Goal: Task Accomplishment & Management: Manage account settings

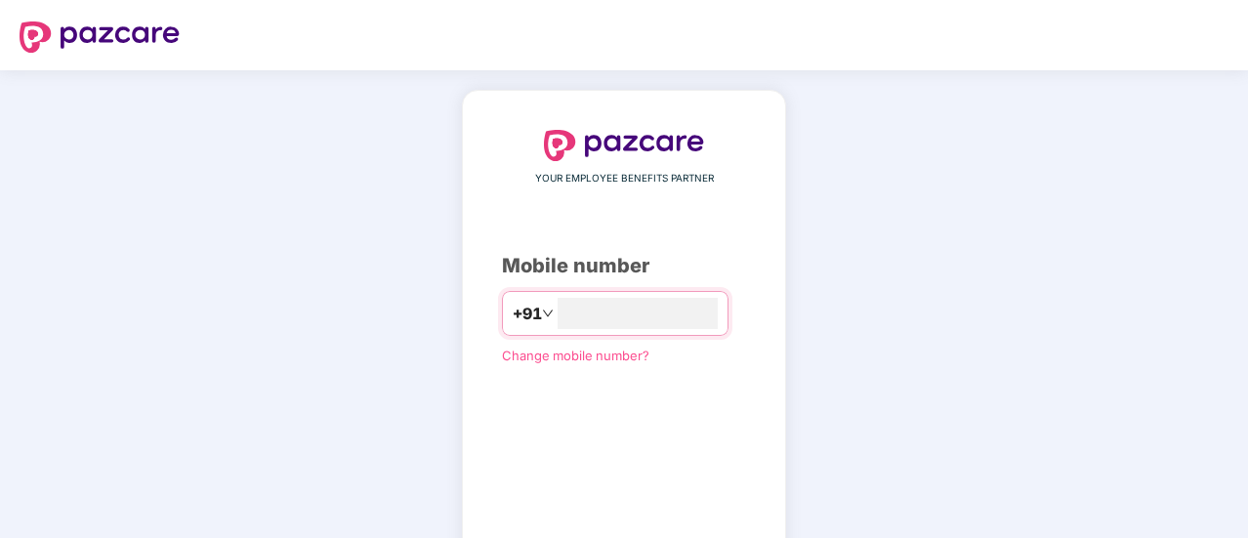
scroll to position [107, 0]
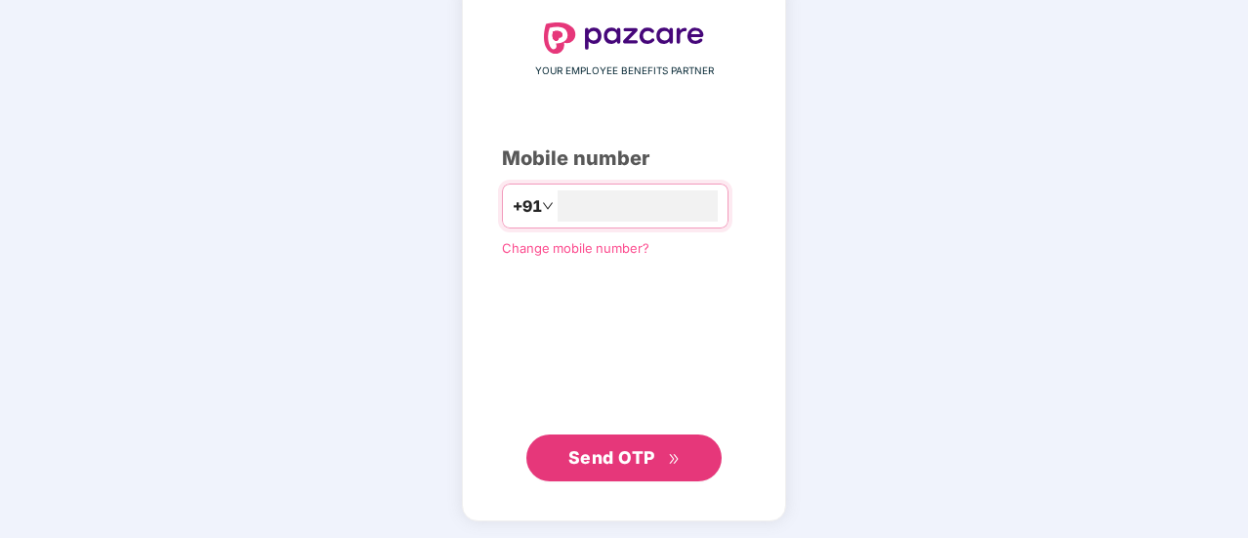
type input "**********"
click at [609, 459] on span "Send OTP" at bounding box center [611, 458] width 87 height 21
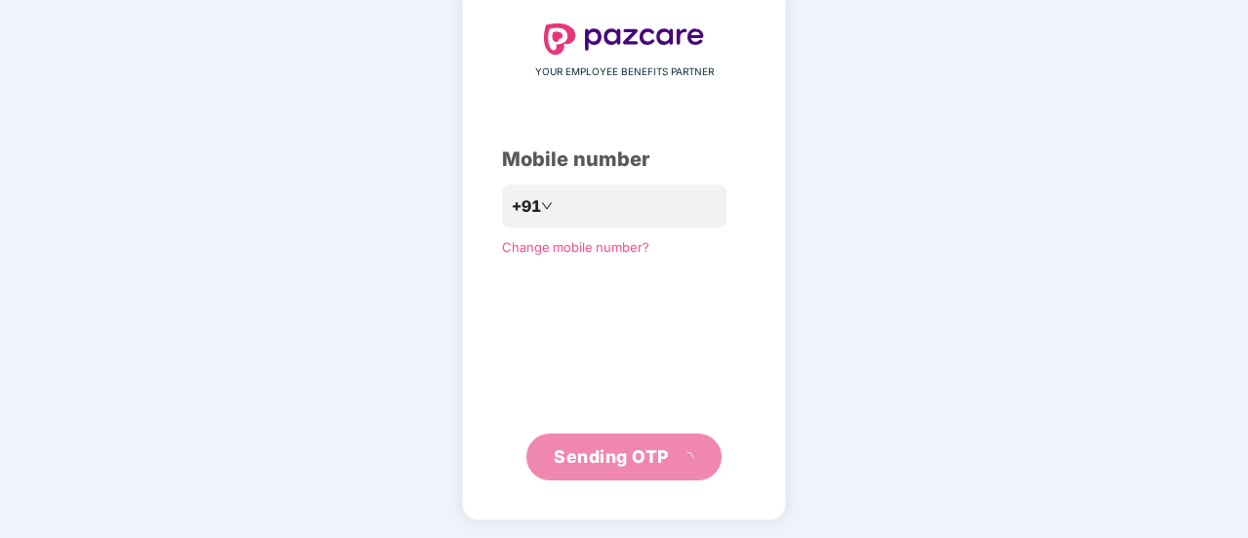
scroll to position [98, 0]
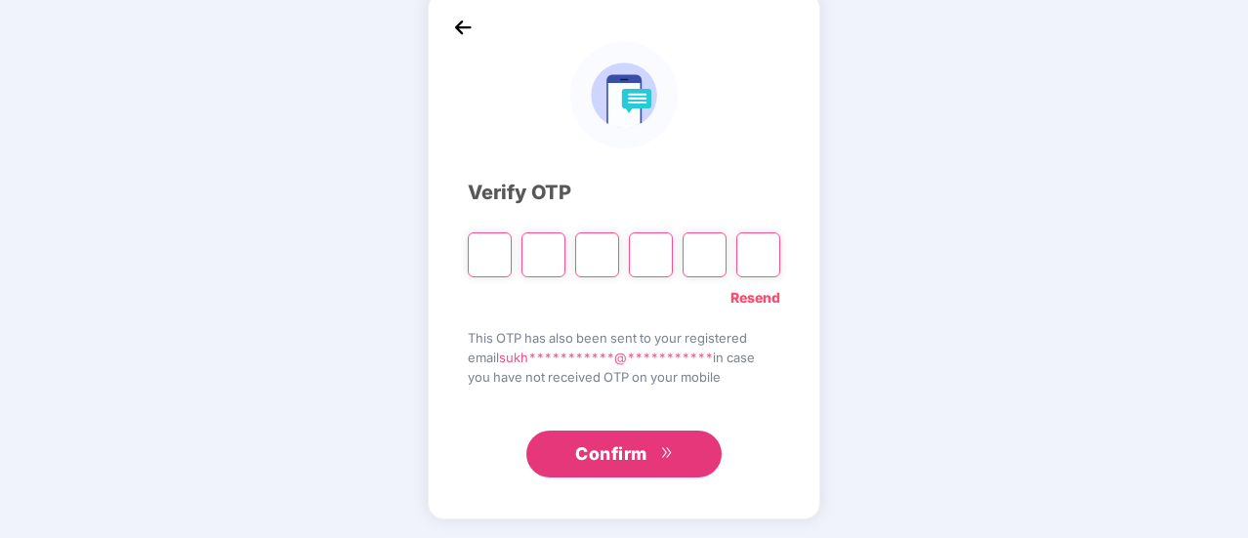
type input "*"
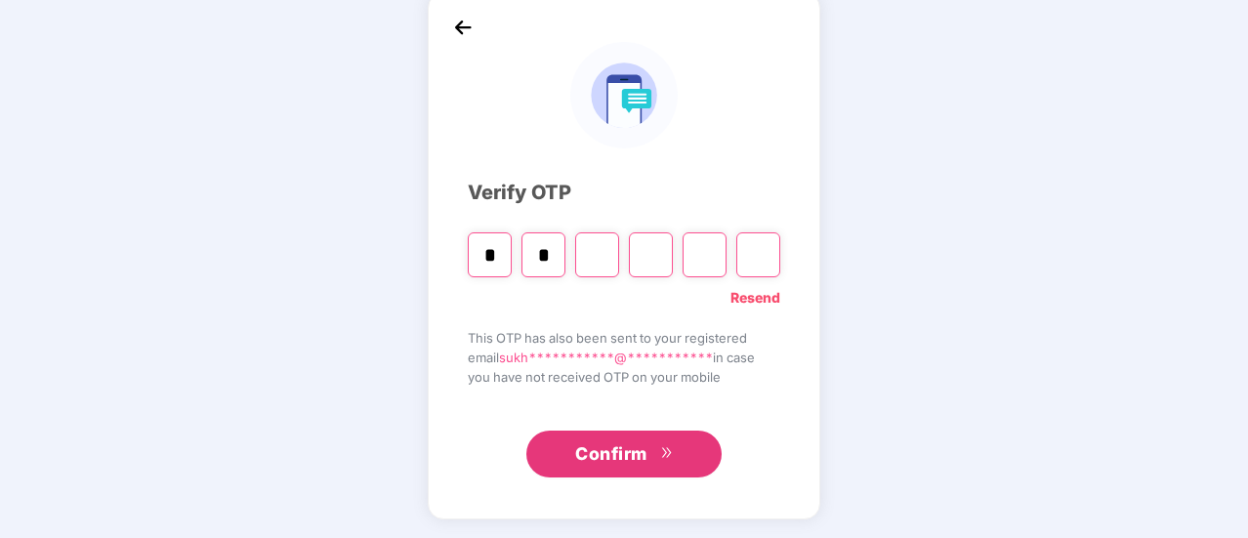
type input "*"
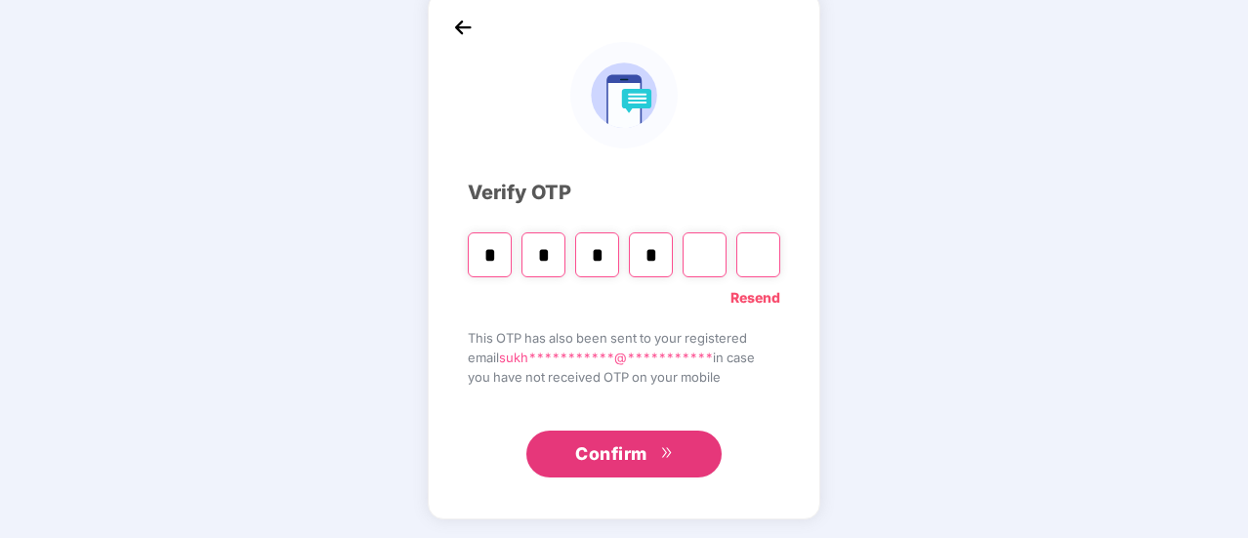
type input "*"
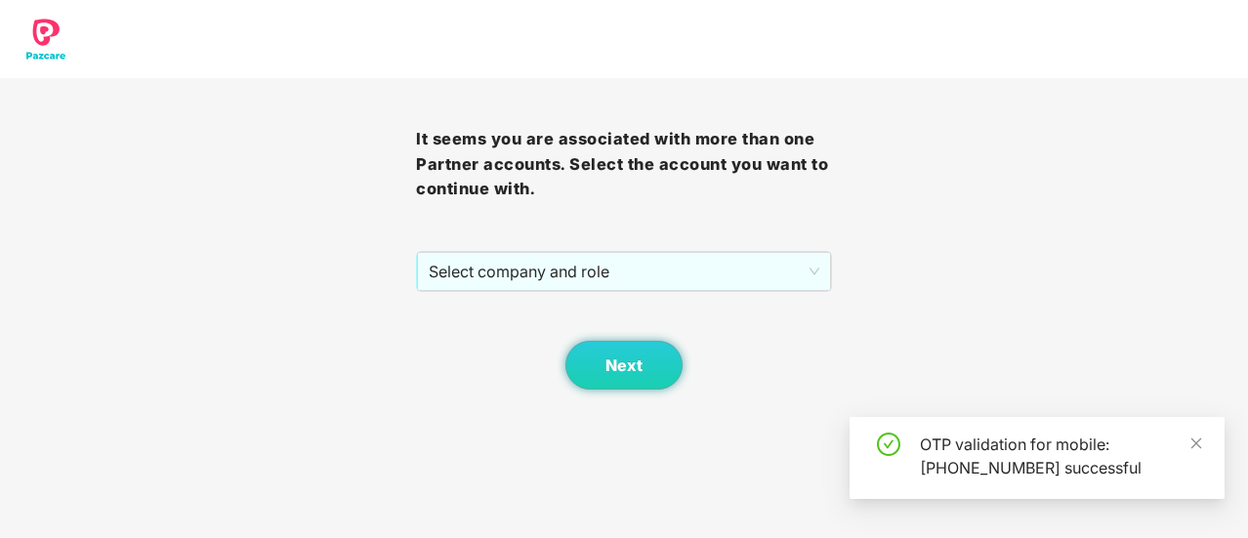
scroll to position [0, 0]
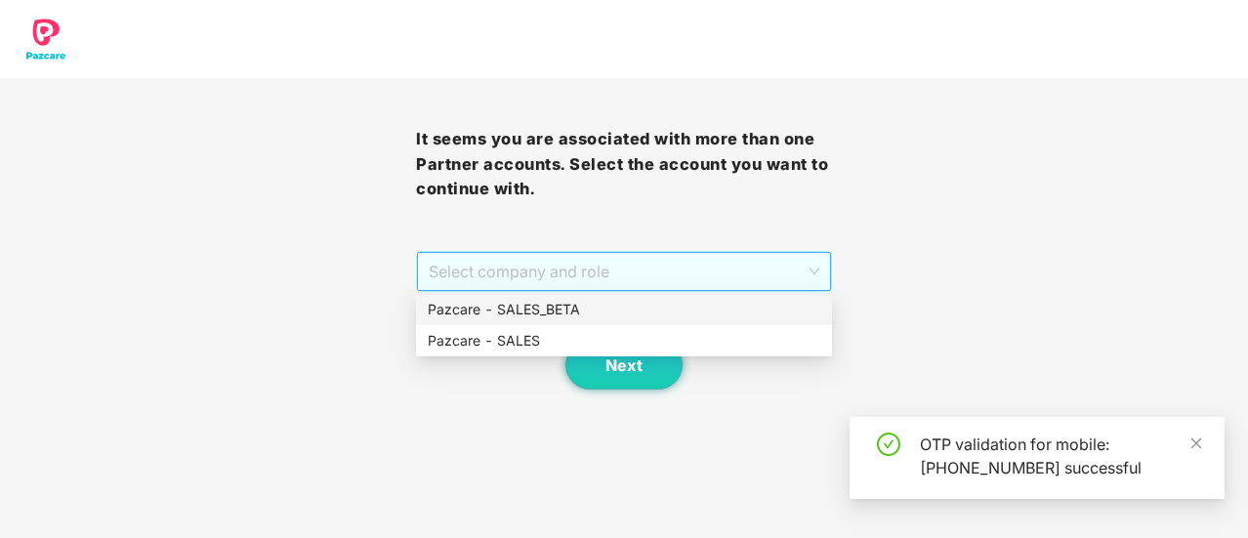
click at [520, 273] on span "Select company and role" at bounding box center [624, 271] width 391 height 37
click at [543, 331] on div "Pazcare - SALES" at bounding box center [624, 340] width 393 height 21
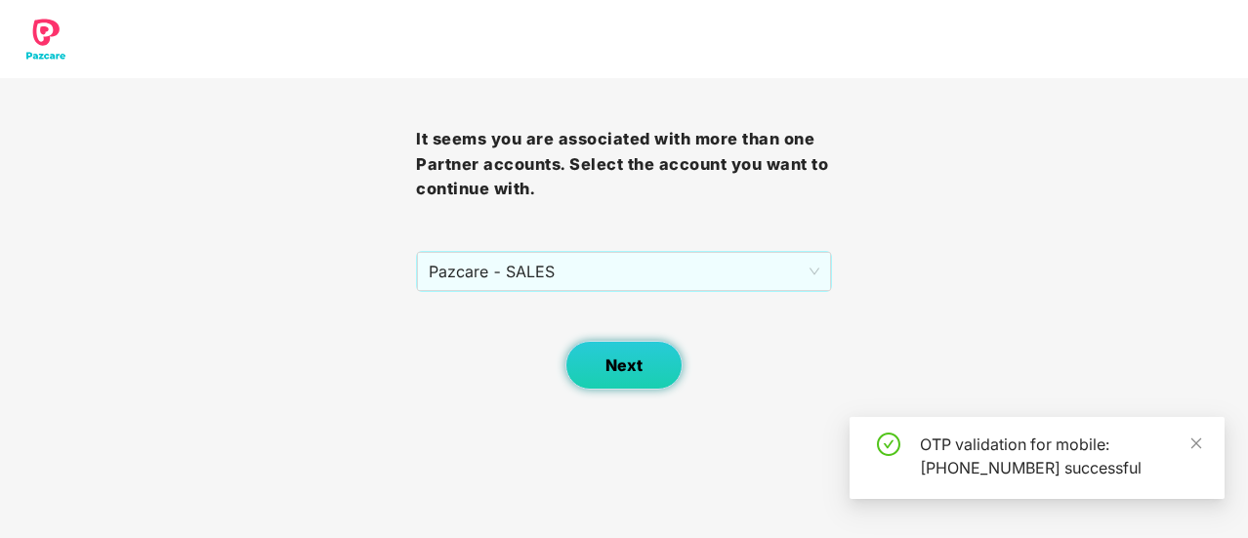
click at [590, 356] on button "Next" at bounding box center [623, 365] width 117 height 49
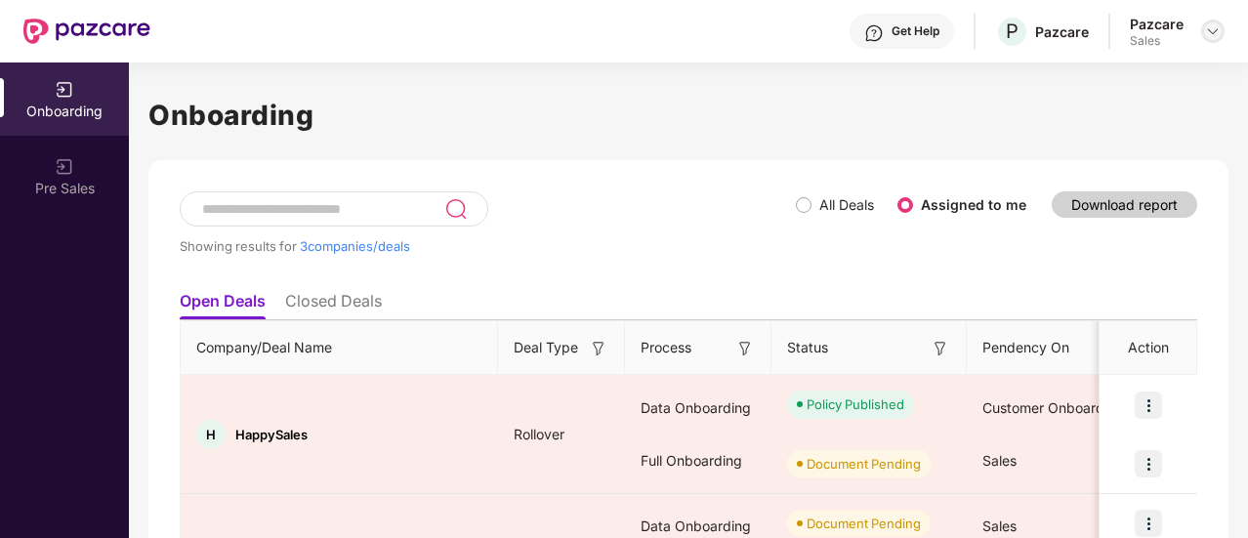
click at [1210, 30] on img at bounding box center [1213, 31] width 16 height 16
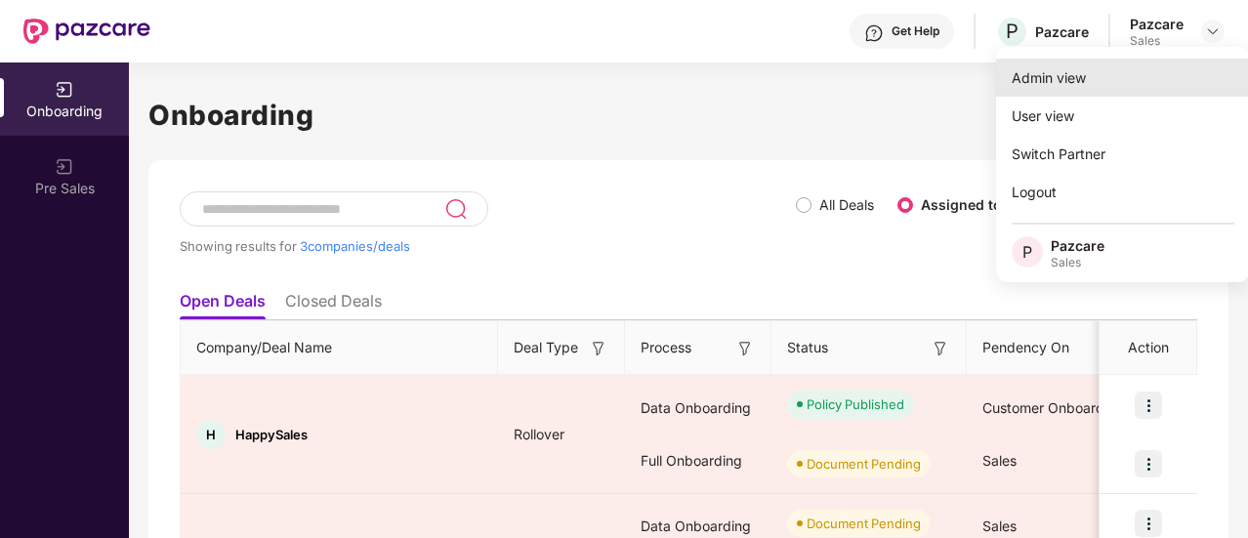
click at [1137, 79] on div "Admin view" at bounding box center [1123, 78] width 254 height 38
